Goal: Information Seeking & Learning: Learn about a topic

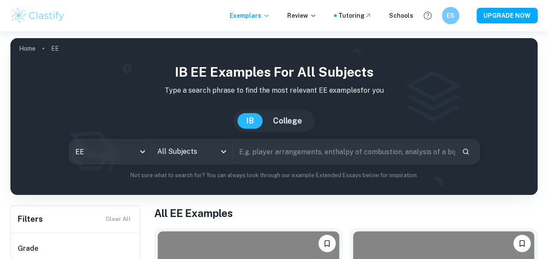
click at [222, 157] on div "All Subjects" at bounding box center [192, 152] width 82 height 24
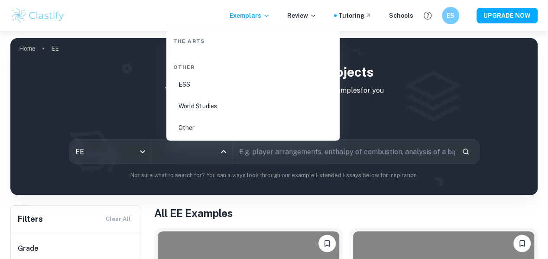
click at [212, 104] on li "World Studies" at bounding box center [253, 106] width 166 height 20
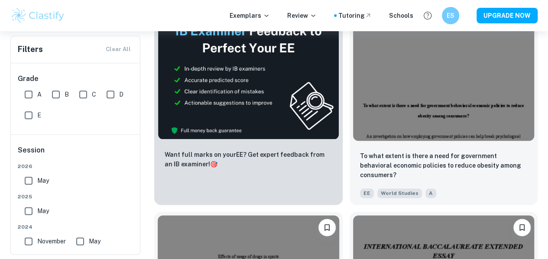
scroll to position [452, 0]
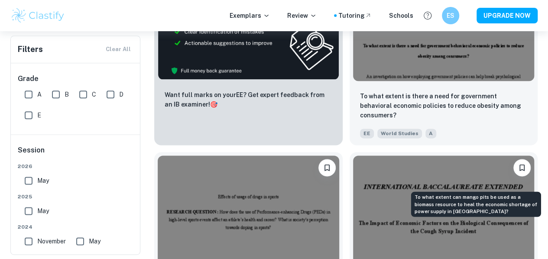
scroll to position [499, 0]
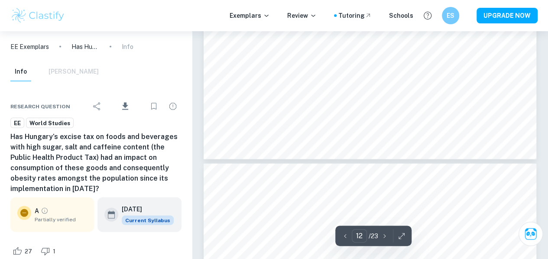
scroll to position [5750, 0]
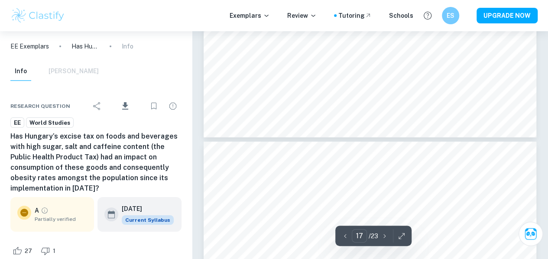
type input "18"
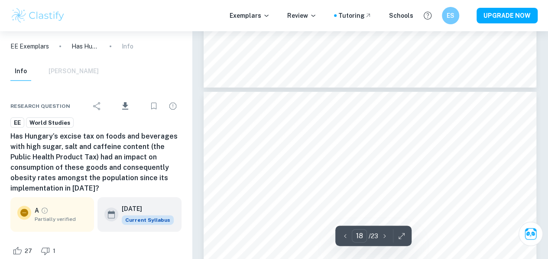
scroll to position [8236, 0]
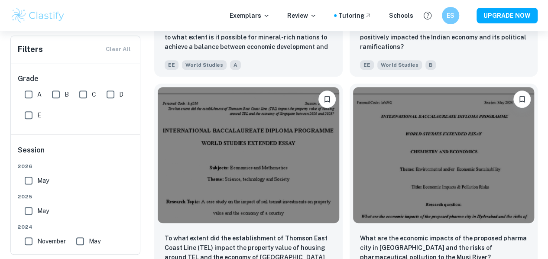
scroll to position [1831, 0]
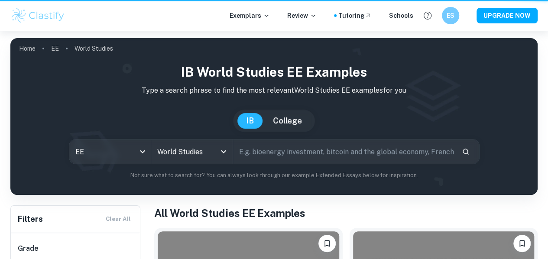
scroll to position [1831, 0]
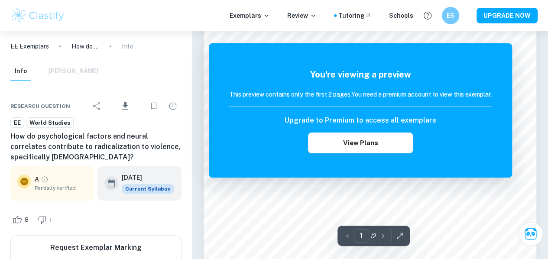
scroll to position [86, 0]
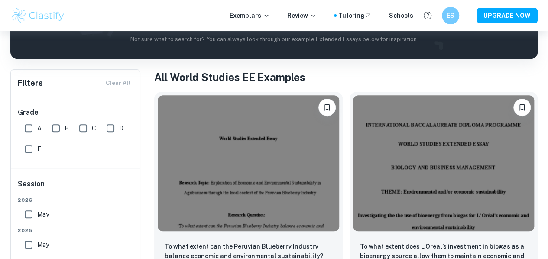
scroll to position [162, 0]
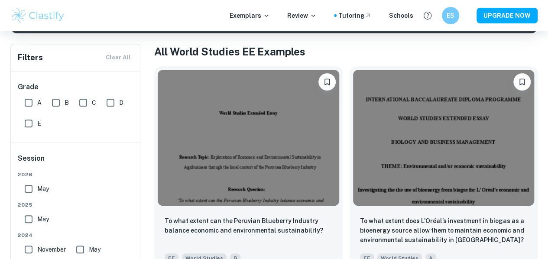
click at [228, 135] on img at bounding box center [249, 138] width 182 height 136
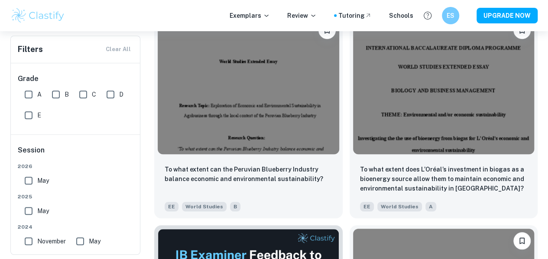
scroll to position [215, 0]
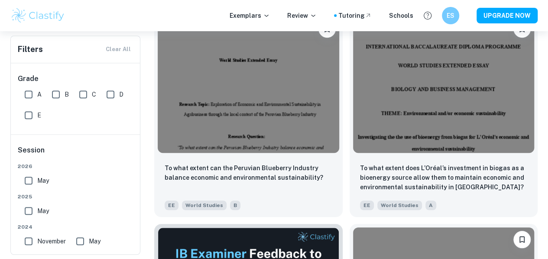
click at [350, 157] on div "To what extent does L’Oréal’s investment in biogas as a bioenergy source allow …" at bounding box center [444, 187] width 189 height 61
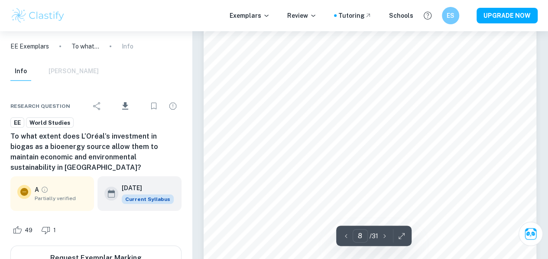
scroll to position [3204, 0]
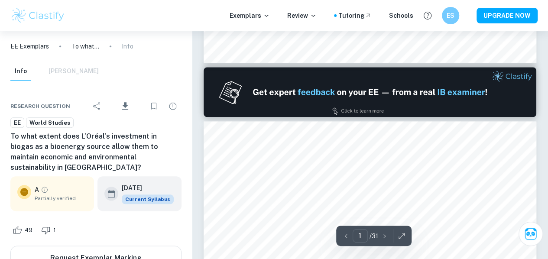
type input "2"
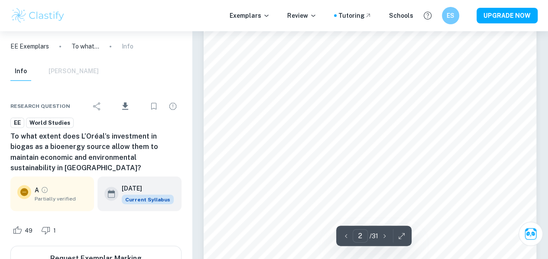
scroll to position [668, 0]
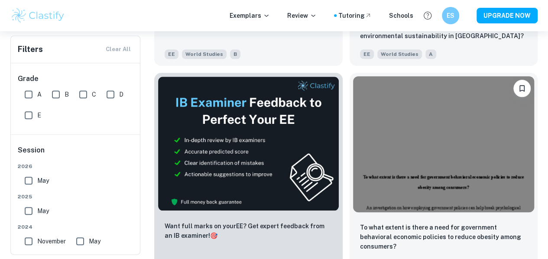
scroll to position [366, 0]
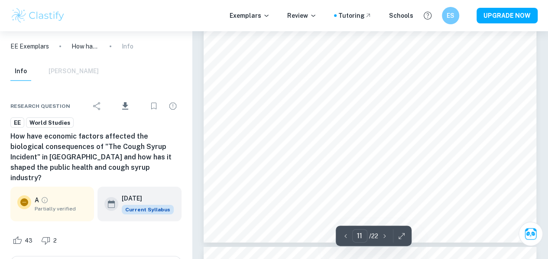
scroll to position [4738, 0]
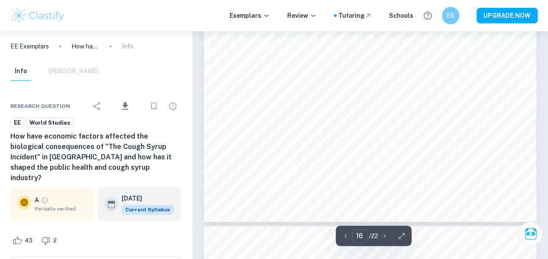
type input "17"
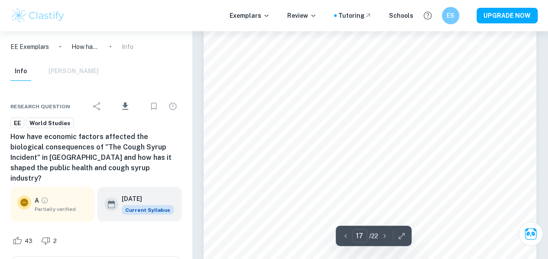
scroll to position [7315, 0]
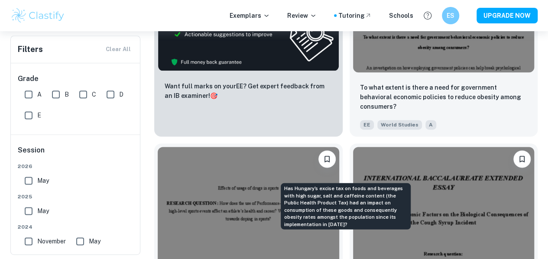
scroll to position [507, 0]
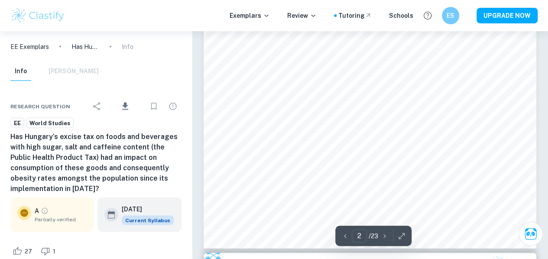
scroll to position [792, 0]
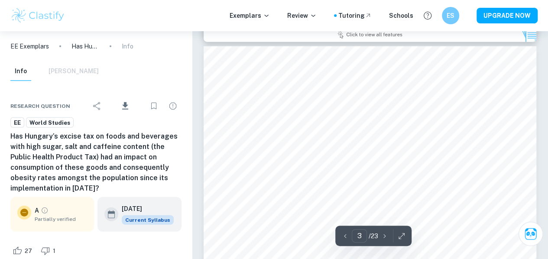
type input "2"
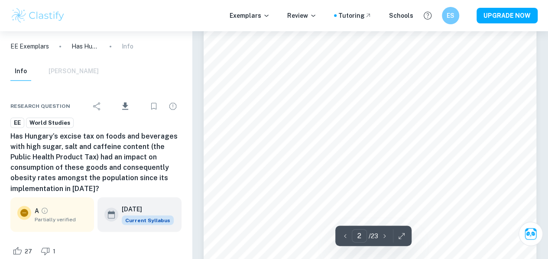
scroll to position [642, 0]
